Goal: Information Seeking & Learning: Understand process/instructions

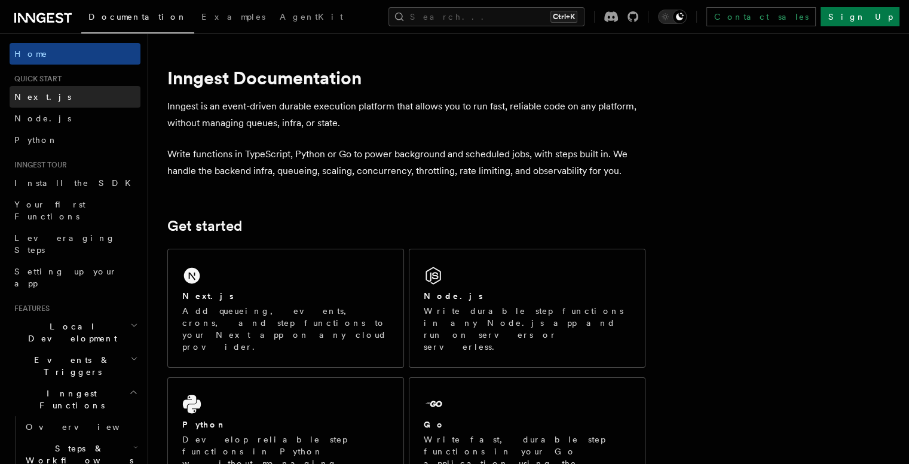
click at [57, 94] on link "Next.js" at bounding box center [75, 97] width 131 height 22
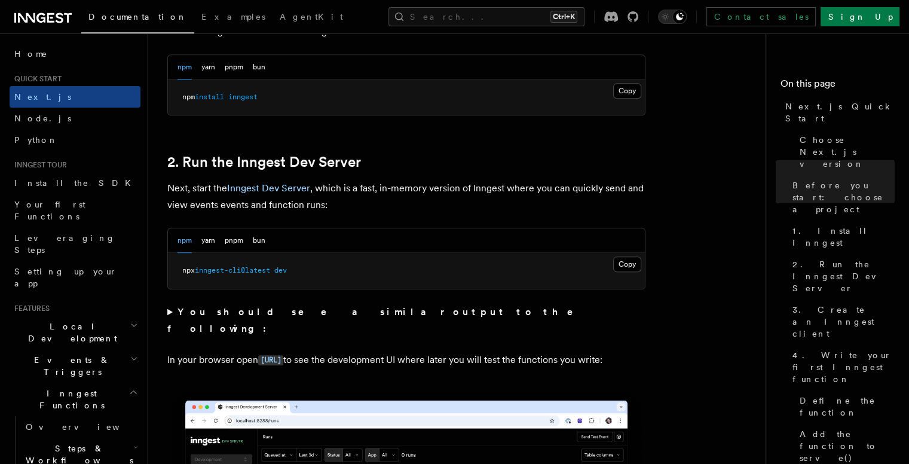
scroll to position [734, 0]
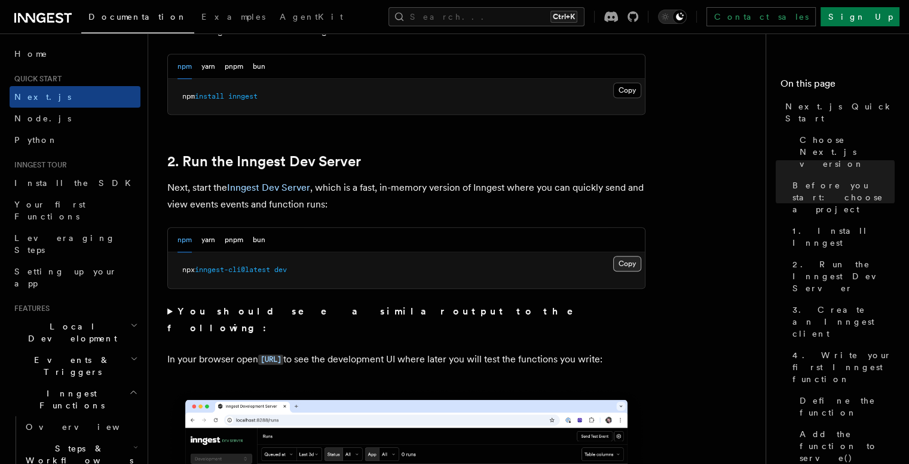
click at [633, 264] on button "Copy Copied" at bounding box center [627, 264] width 28 height 16
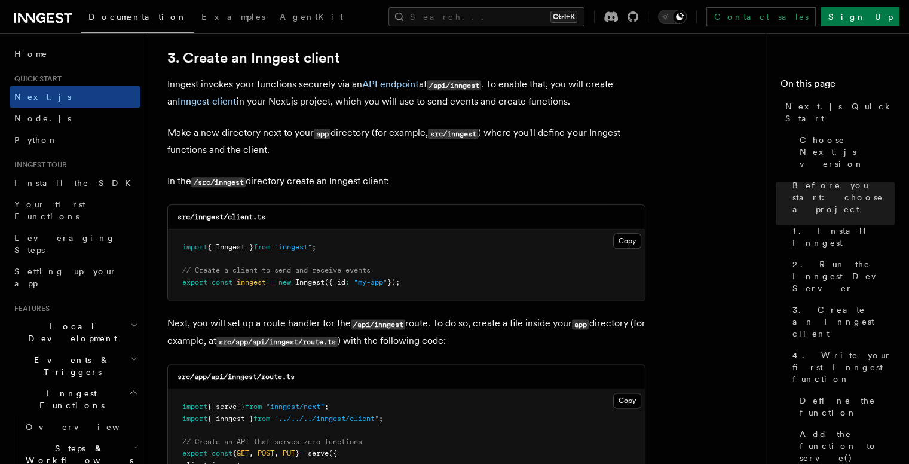
scroll to position [1410, 0]
drag, startPoint x: 280, startPoint y: 216, endPoint x: 229, endPoint y: 218, distance: 50.2
click at [229, 218] on div "src/inngest/client.ts" at bounding box center [406, 216] width 477 height 24
copy code "client.ts"
click at [632, 244] on button "Copy Copied" at bounding box center [627, 240] width 28 height 16
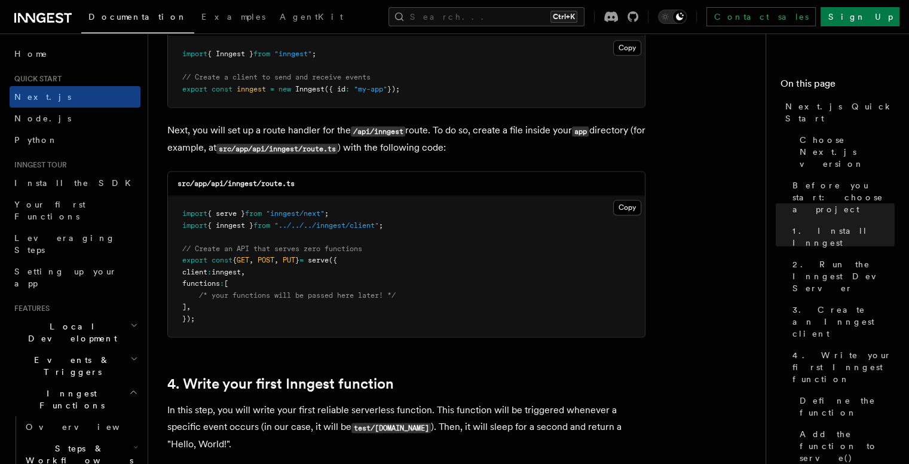
scroll to position [1600, 0]
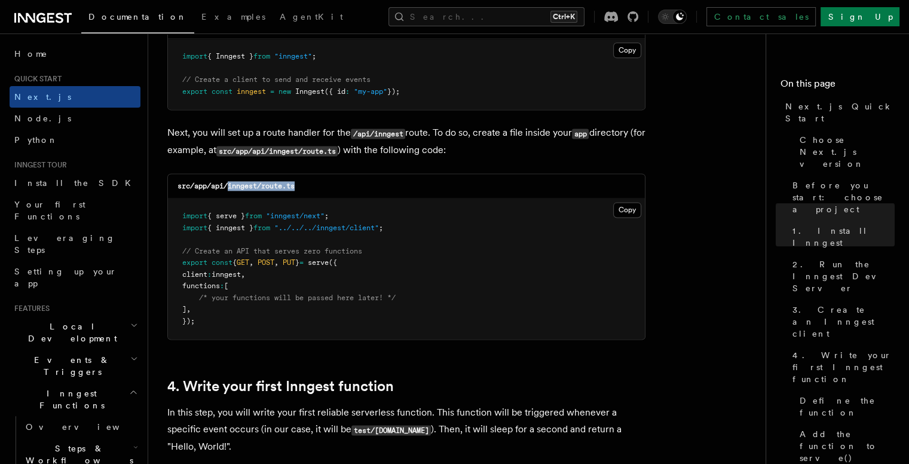
drag, startPoint x: 318, startPoint y: 188, endPoint x: 230, endPoint y: 189, distance: 87.8
click at [230, 189] on div "src/app/api/inngest/route.ts" at bounding box center [406, 186] width 477 height 24
copy code "inngest/route.ts"
click at [624, 212] on button "Copy Copied" at bounding box center [627, 210] width 28 height 16
click at [446, 311] on pre "import { serve } from "inngest/next" ; import { inngest } from "../../../innges…" at bounding box center [406, 268] width 477 height 140
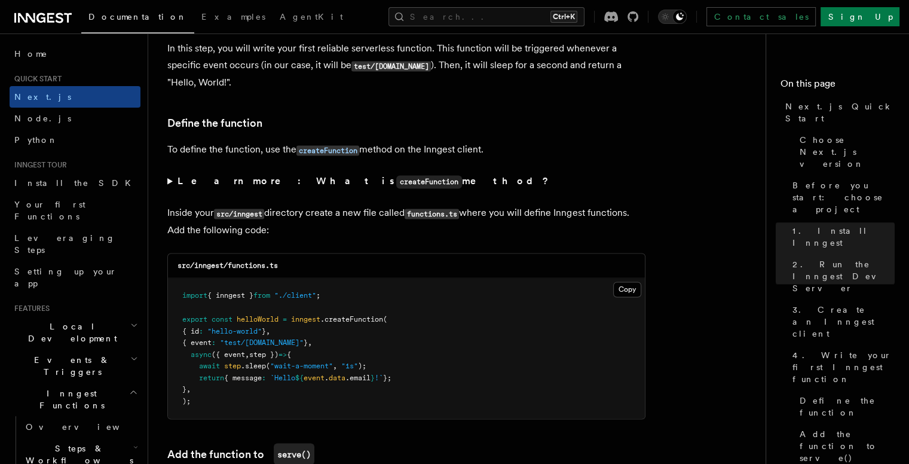
scroll to position [1975, 0]
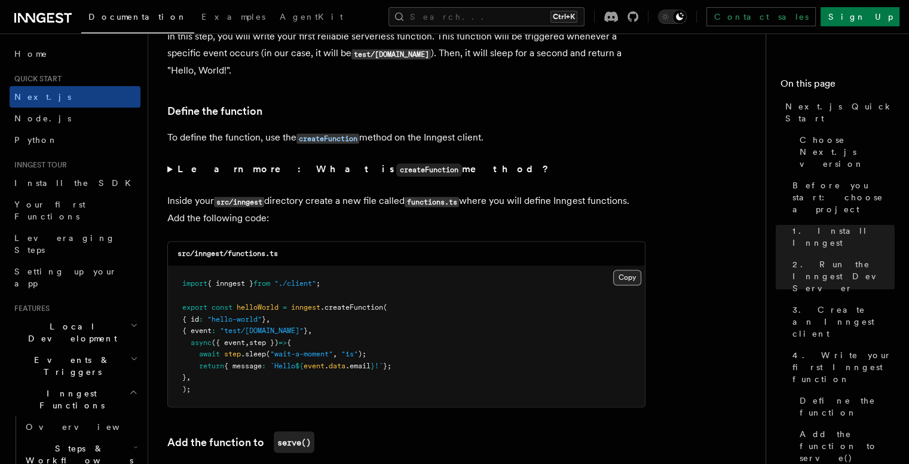
click at [626, 281] on button "Copy Copied" at bounding box center [627, 277] width 28 height 16
